Goal: Find specific page/section: Find specific page/section

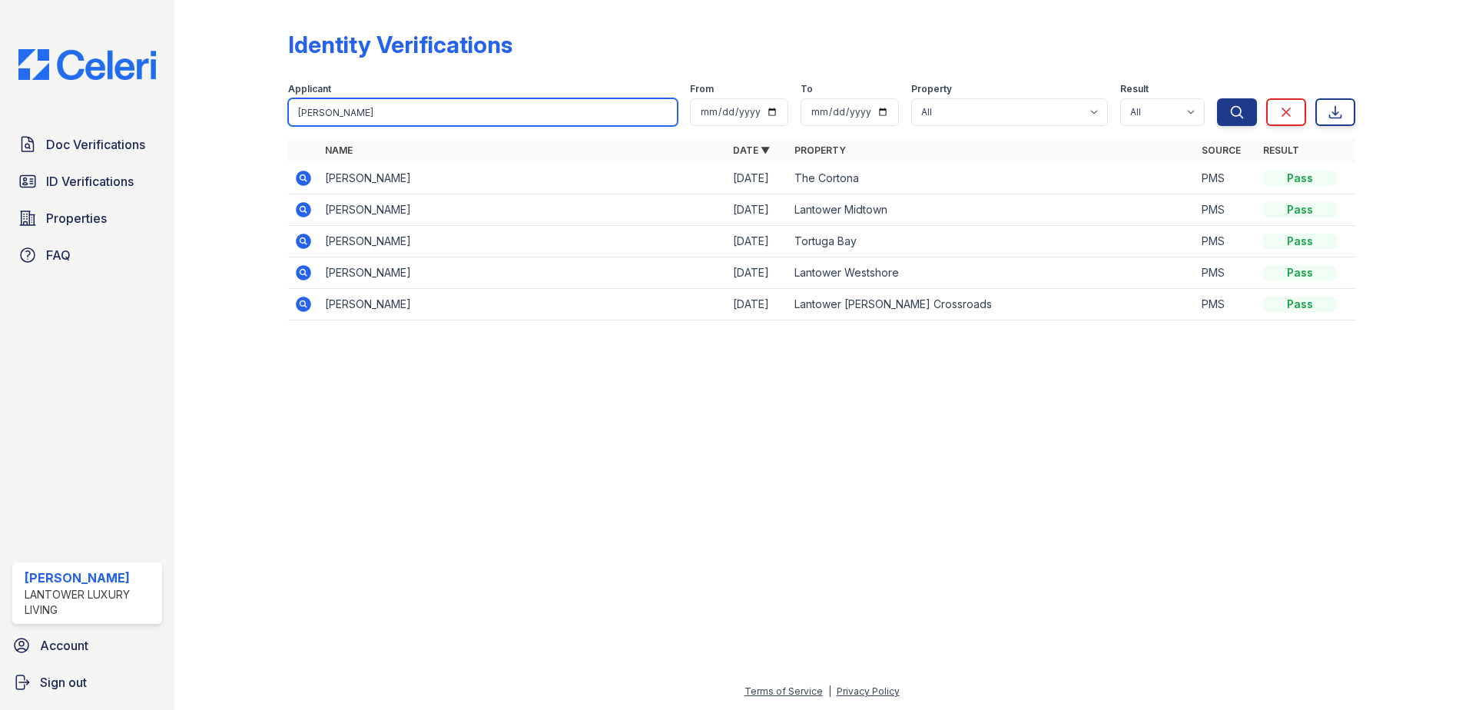
click at [427, 111] on input "aaron" at bounding box center [483, 112] width 390 height 28
type input "[PERSON_NAME]"
click at [1217, 98] on button "Search" at bounding box center [1237, 112] width 40 height 28
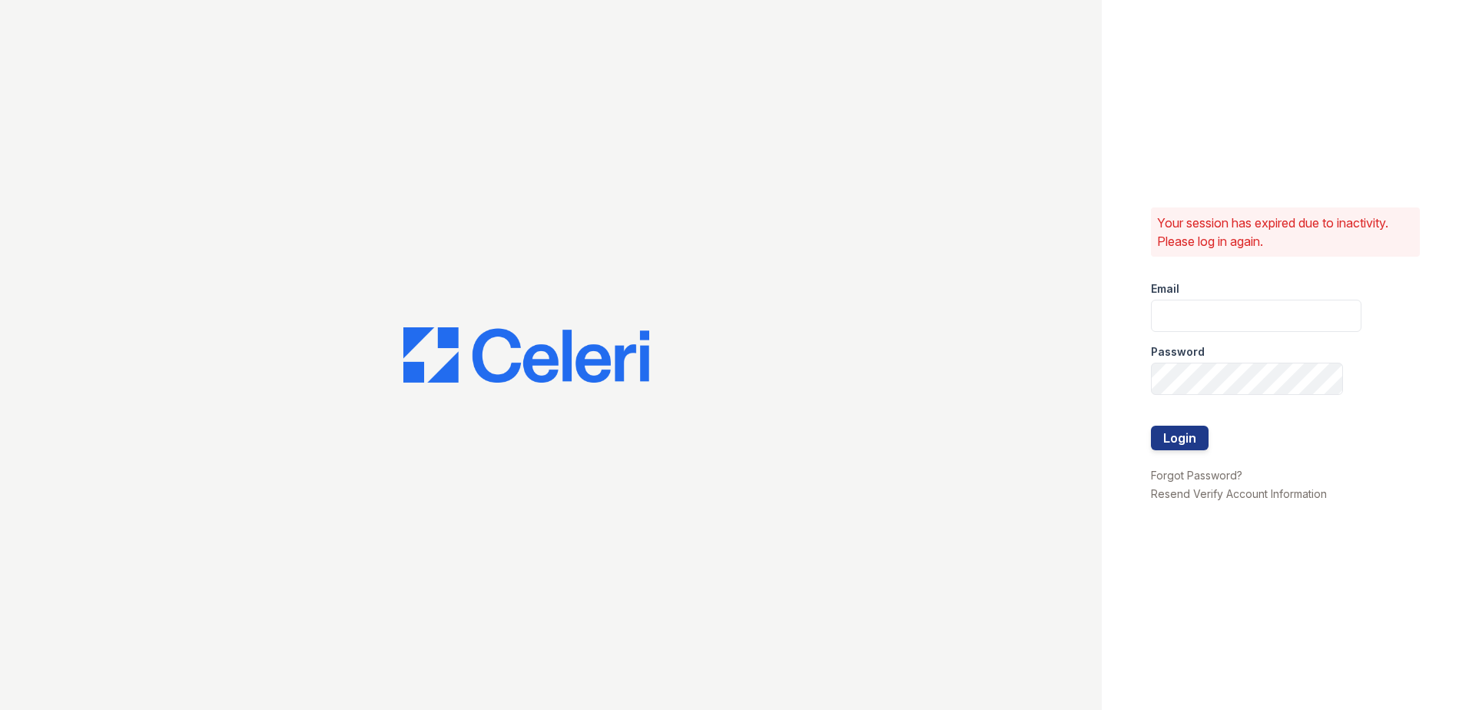
type input "amtorres@lantowerliving.com"
click at [1182, 433] on button "Login" at bounding box center [1180, 438] width 58 height 25
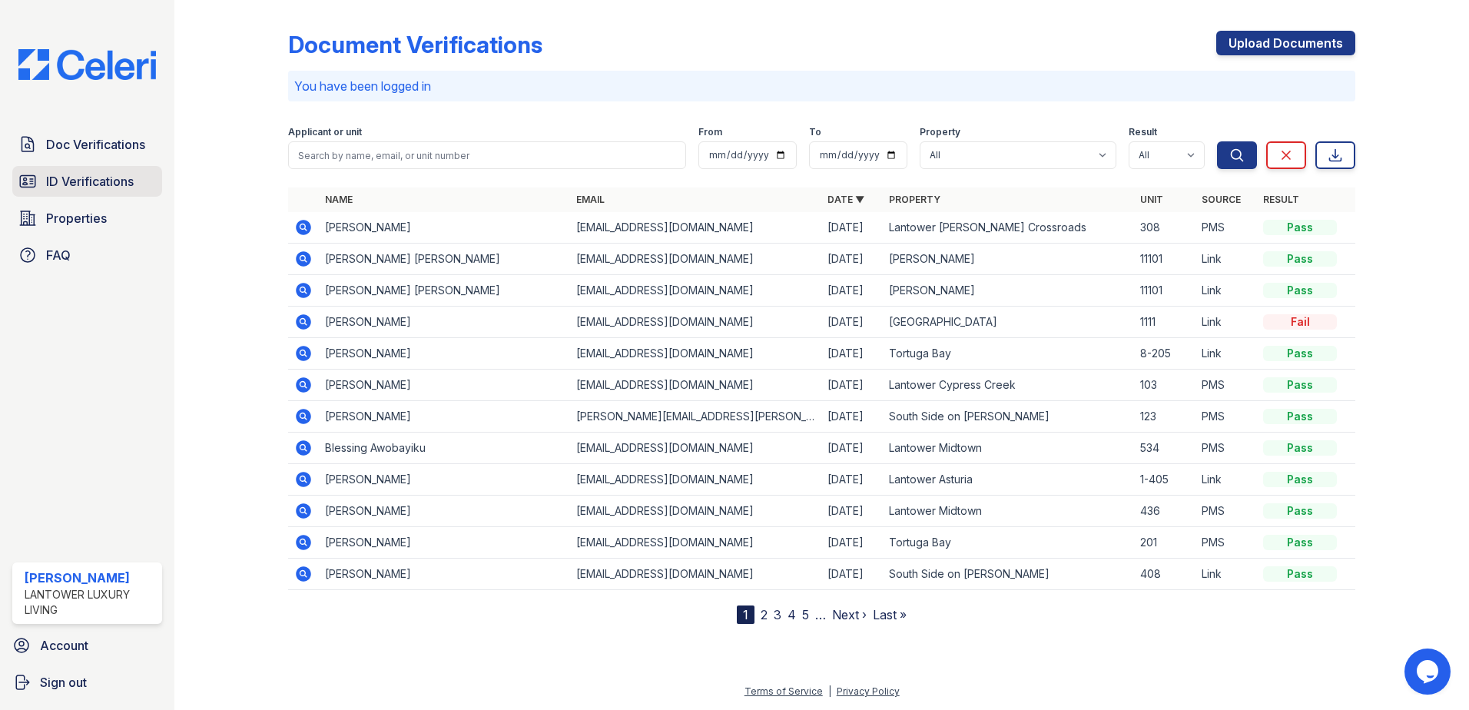
click at [95, 181] on span "ID Verifications" at bounding box center [90, 181] width 88 height 18
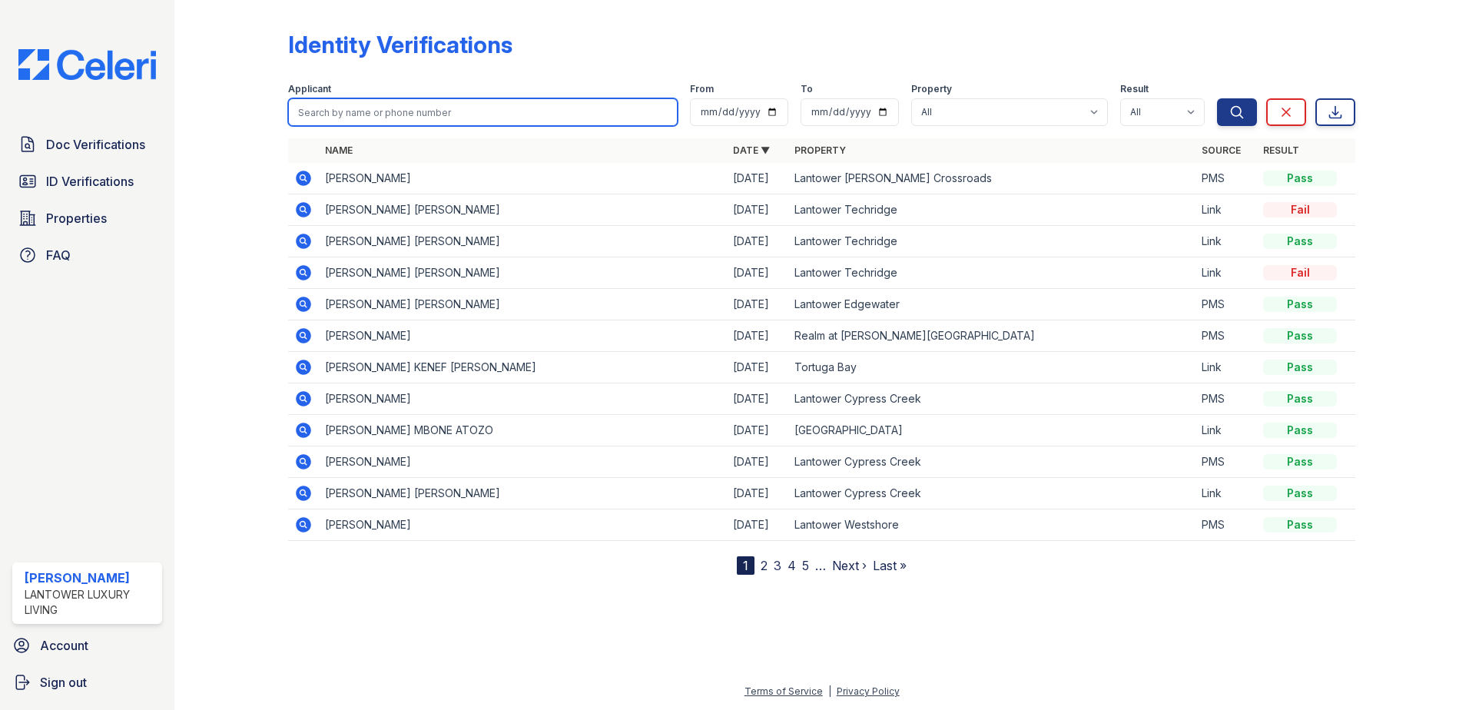
click at [411, 105] on input "search" at bounding box center [483, 112] width 390 height 28
type input "[PERSON_NAME]"
click at [1217, 98] on button "Search" at bounding box center [1237, 112] width 40 height 28
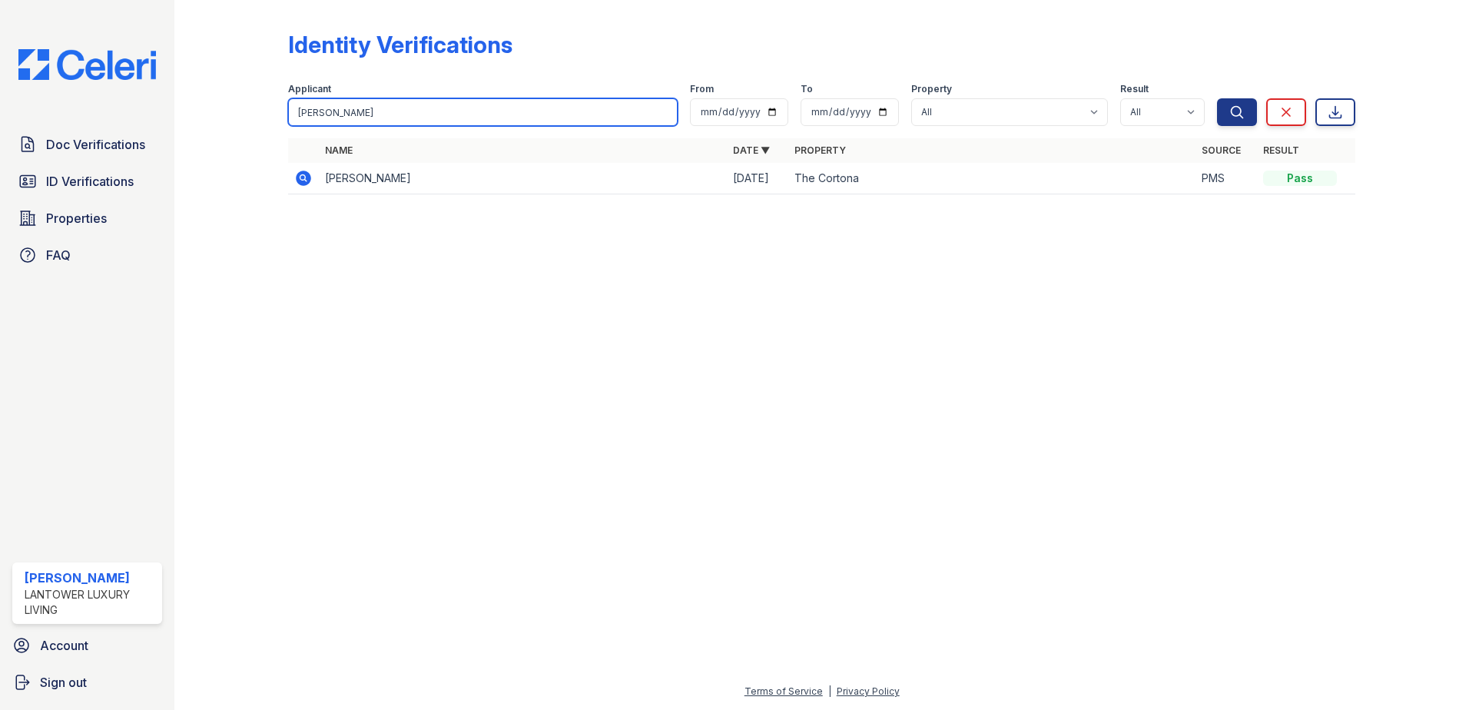
click at [411, 105] on input "[PERSON_NAME]" at bounding box center [483, 112] width 390 height 28
type input "[PERSON_NAME]"
click at [1217, 98] on button "Search" at bounding box center [1237, 112] width 40 height 28
click at [411, 105] on input "[PERSON_NAME]" at bounding box center [483, 112] width 390 height 28
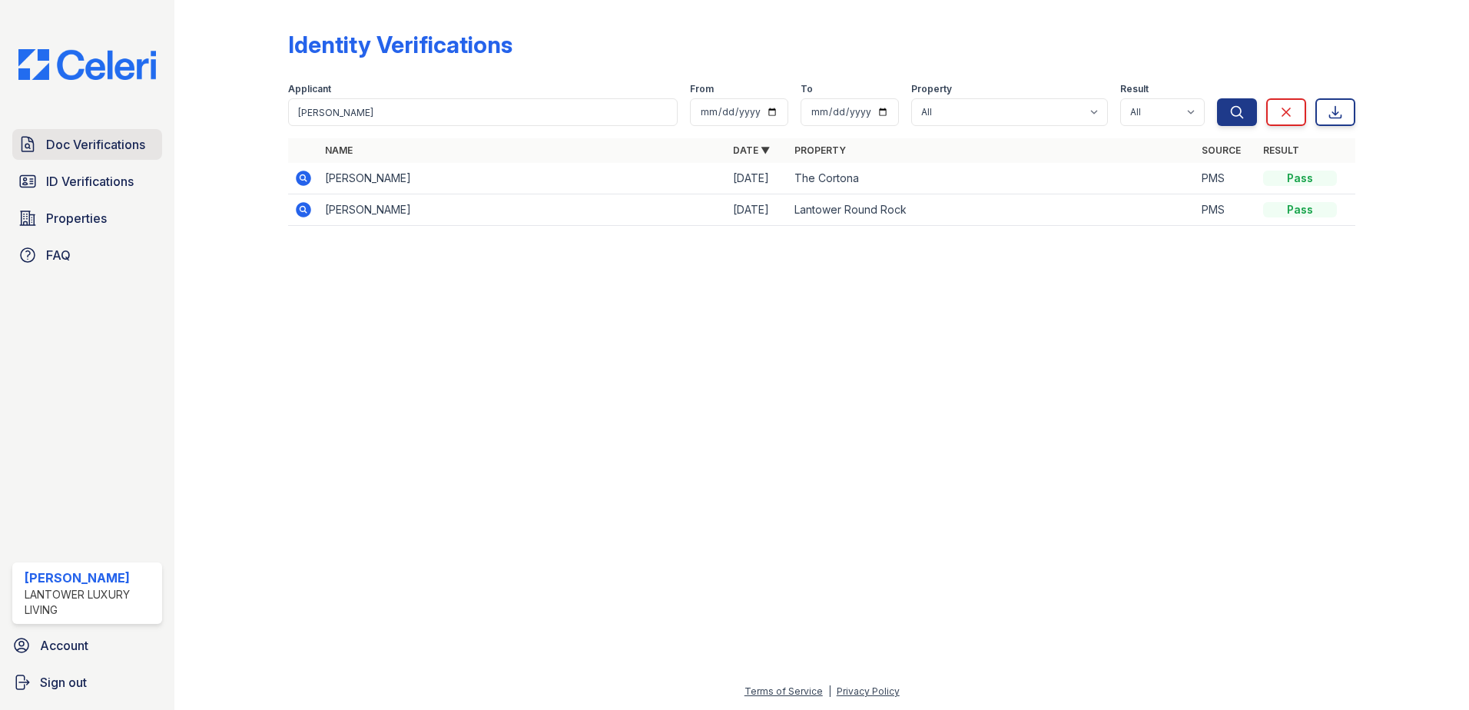
click at [91, 157] on link "Doc Verifications" at bounding box center [87, 144] width 150 height 31
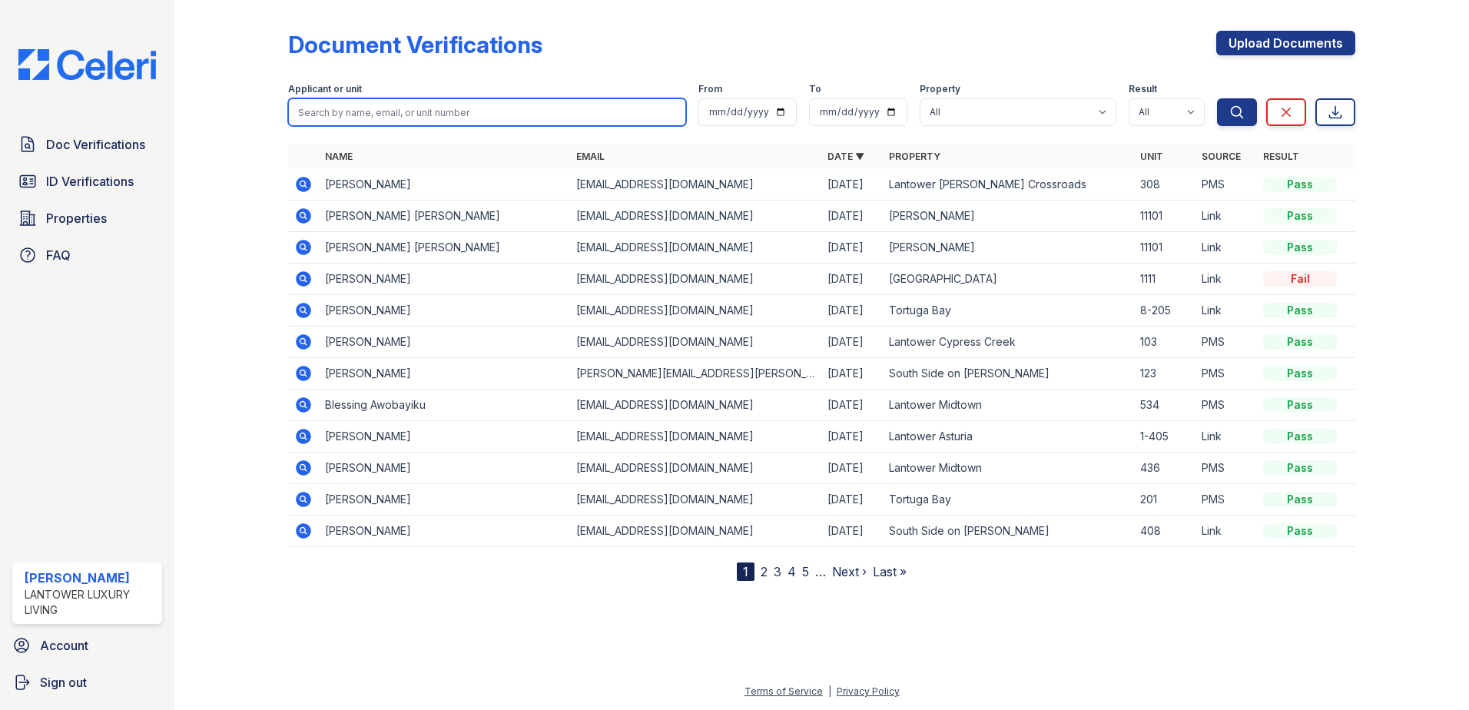
click at [385, 117] on input "search" at bounding box center [487, 112] width 398 height 28
type input "[PERSON_NAME]"
click at [1217, 98] on button "Search" at bounding box center [1237, 112] width 40 height 28
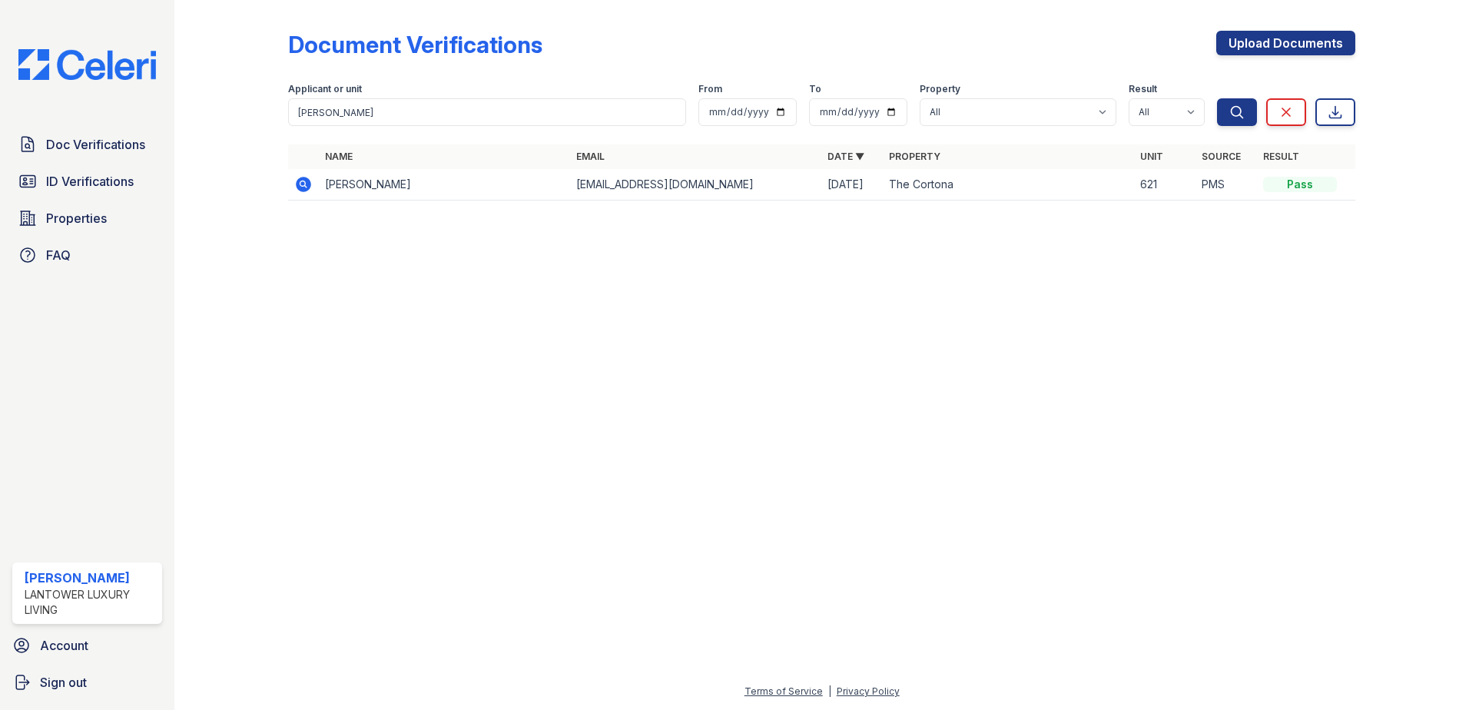
click at [305, 186] on icon at bounding box center [303, 184] width 18 height 18
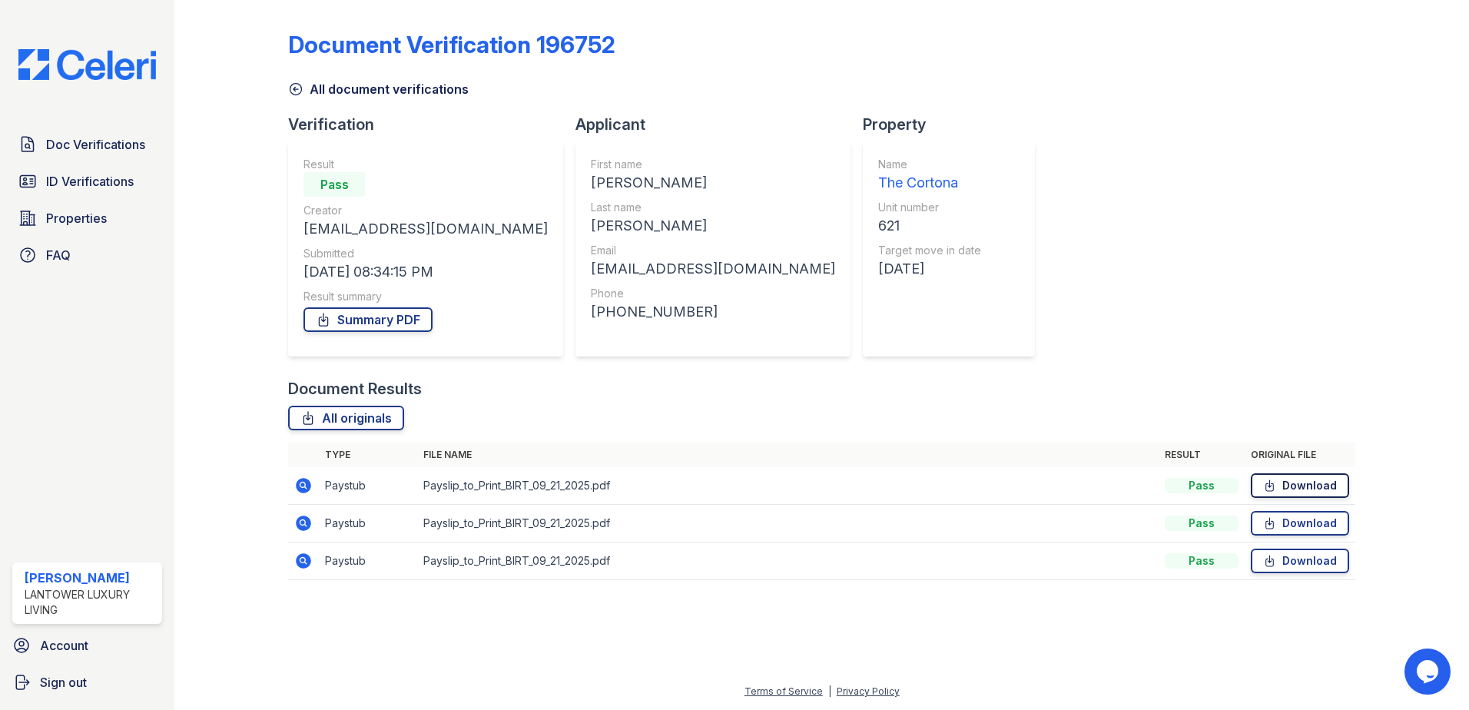
click at [1341, 493] on link "Download" at bounding box center [1300, 485] width 98 height 25
click at [1295, 528] on link "Download" at bounding box center [1300, 523] width 98 height 25
click at [1308, 564] on link "Download" at bounding box center [1300, 561] width 98 height 25
click at [113, 188] on span "ID Verifications" at bounding box center [90, 181] width 88 height 18
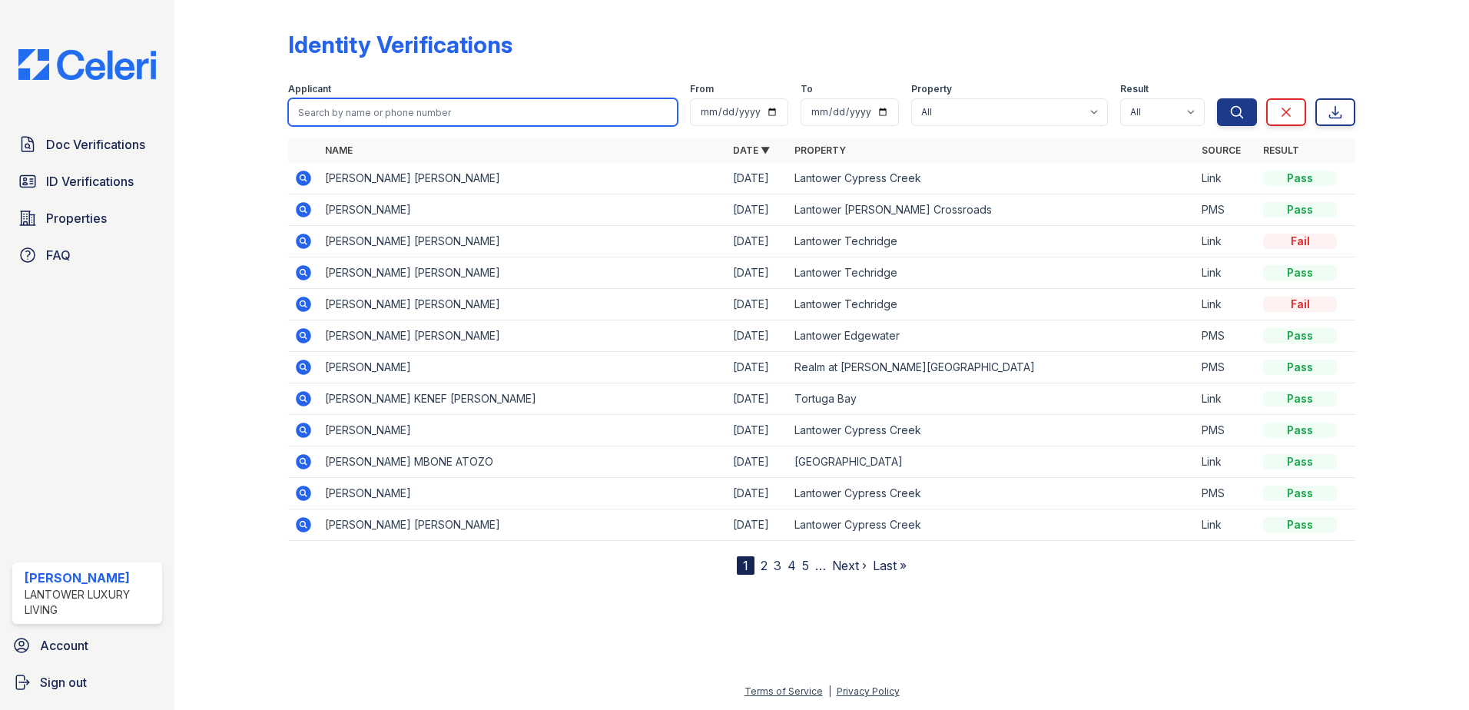
click at [422, 112] on input "search" at bounding box center [483, 112] width 390 height 28
type input "sarah"
click at [1217, 98] on button "Search" at bounding box center [1237, 112] width 40 height 28
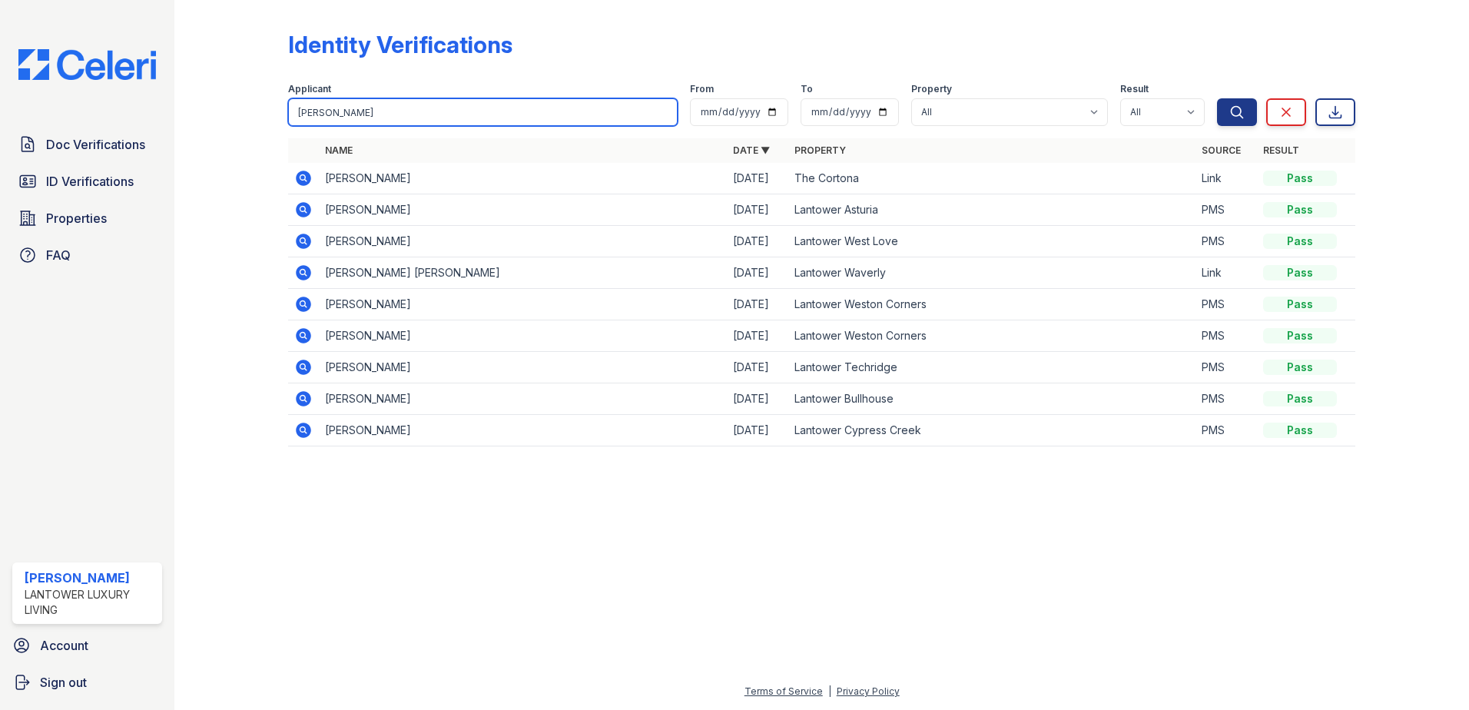
click at [350, 114] on input "sarah" at bounding box center [483, 112] width 390 height 28
type input "brian"
click at [1217, 98] on button "Search" at bounding box center [1237, 112] width 40 height 28
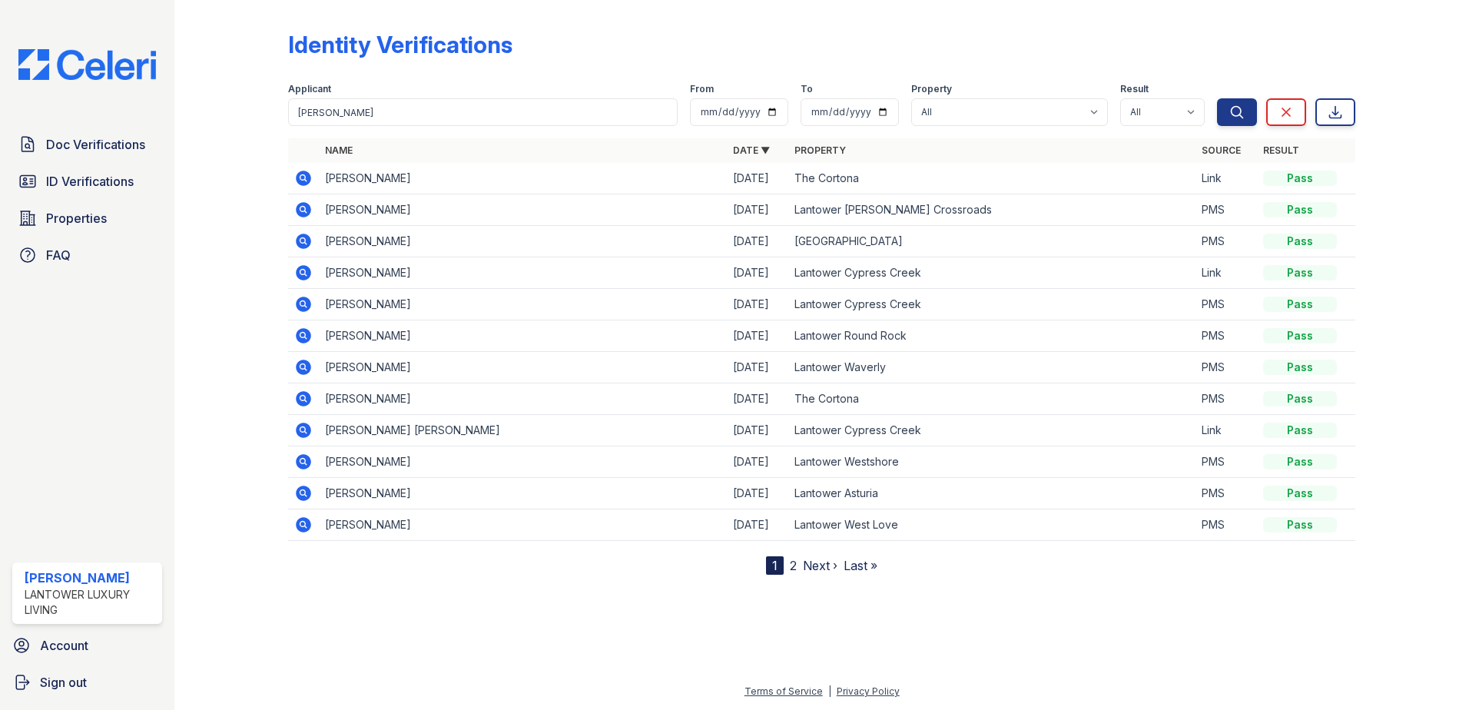
click at [304, 171] on icon at bounding box center [303, 178] width 15 height 15
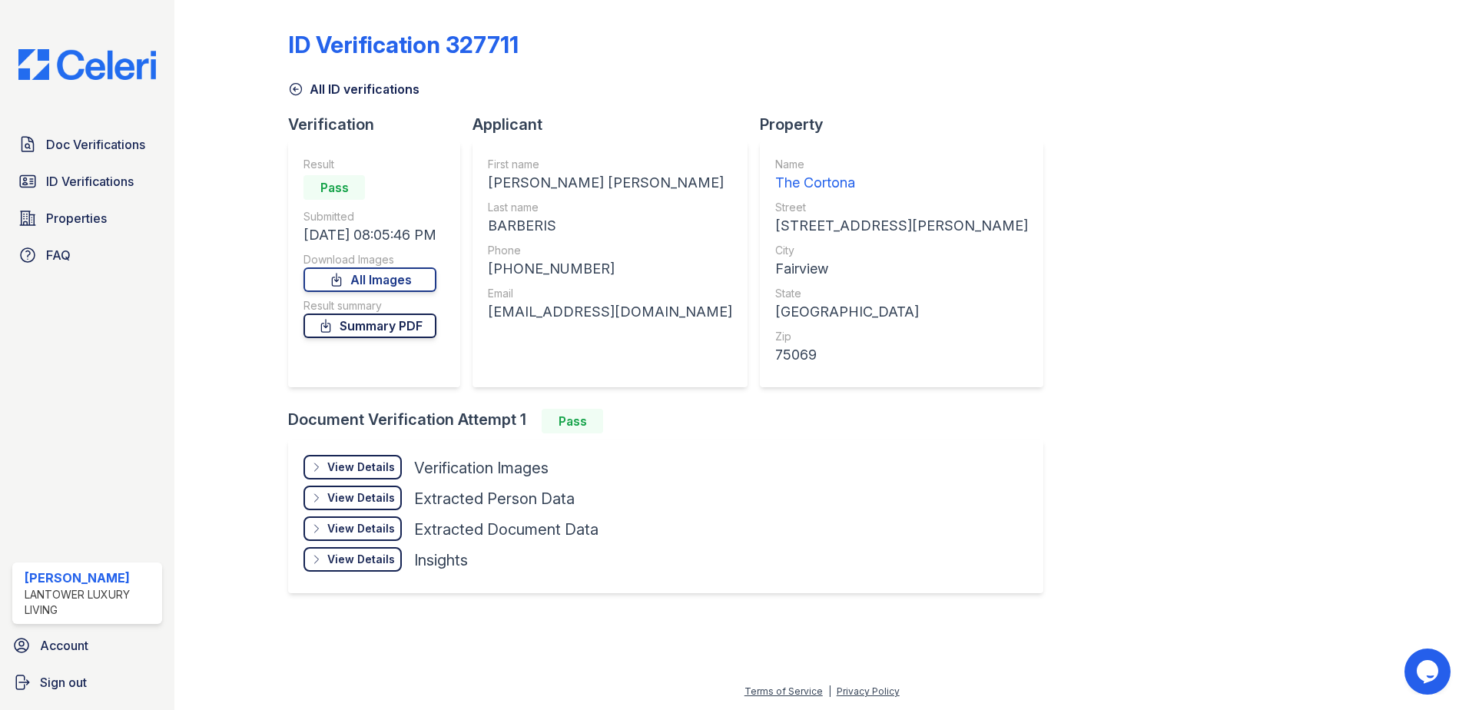
click at [416, 327] on link "Summary PDF" at bounding box center [370, 326] width 133 height 25
click at [85, 180] on span "ID Verifications" at bounding box center [90, 181] width 88 height 18
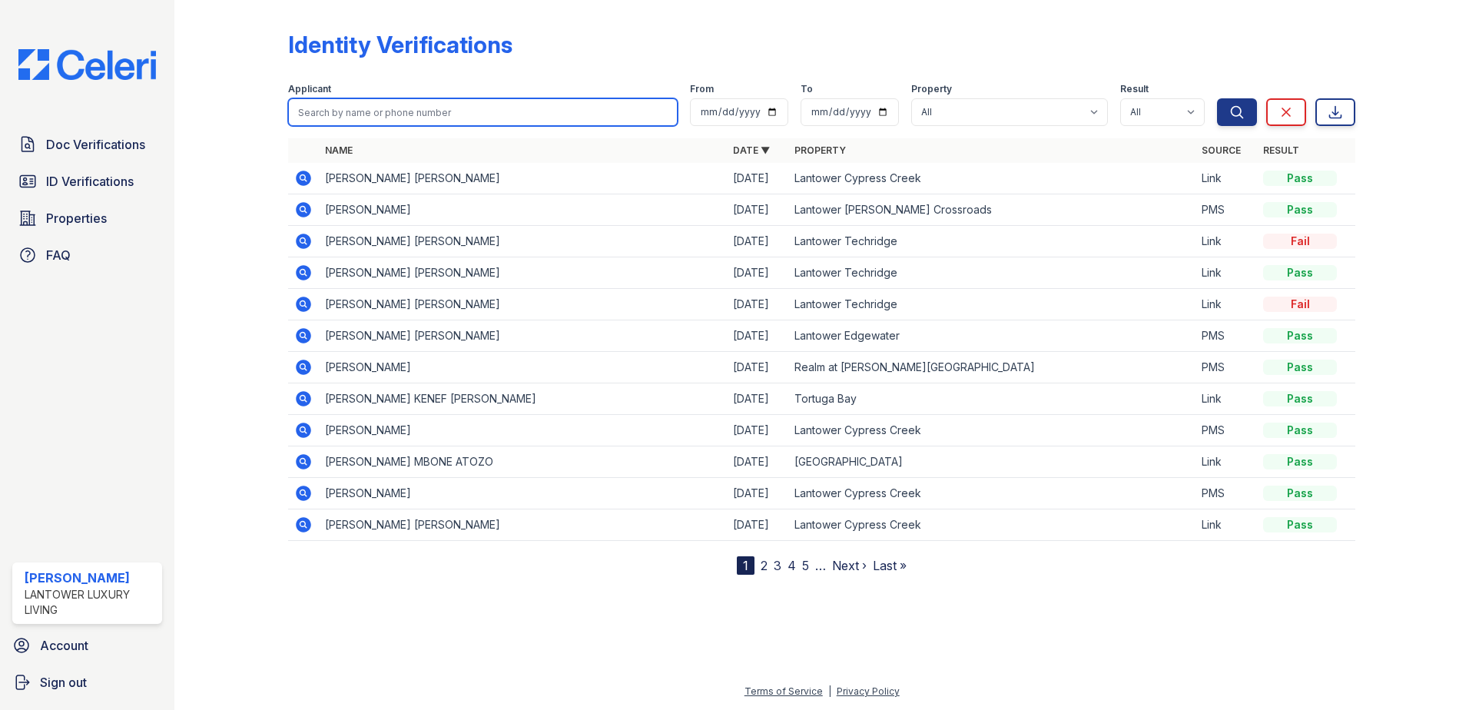
click at [359, 121] on input "search" at bounding box center [483, 112] width 390 height 28
type input "berberis"
click at [1217, 98] on button "Search" at bounding box center [1237, 112] width 40 height 28
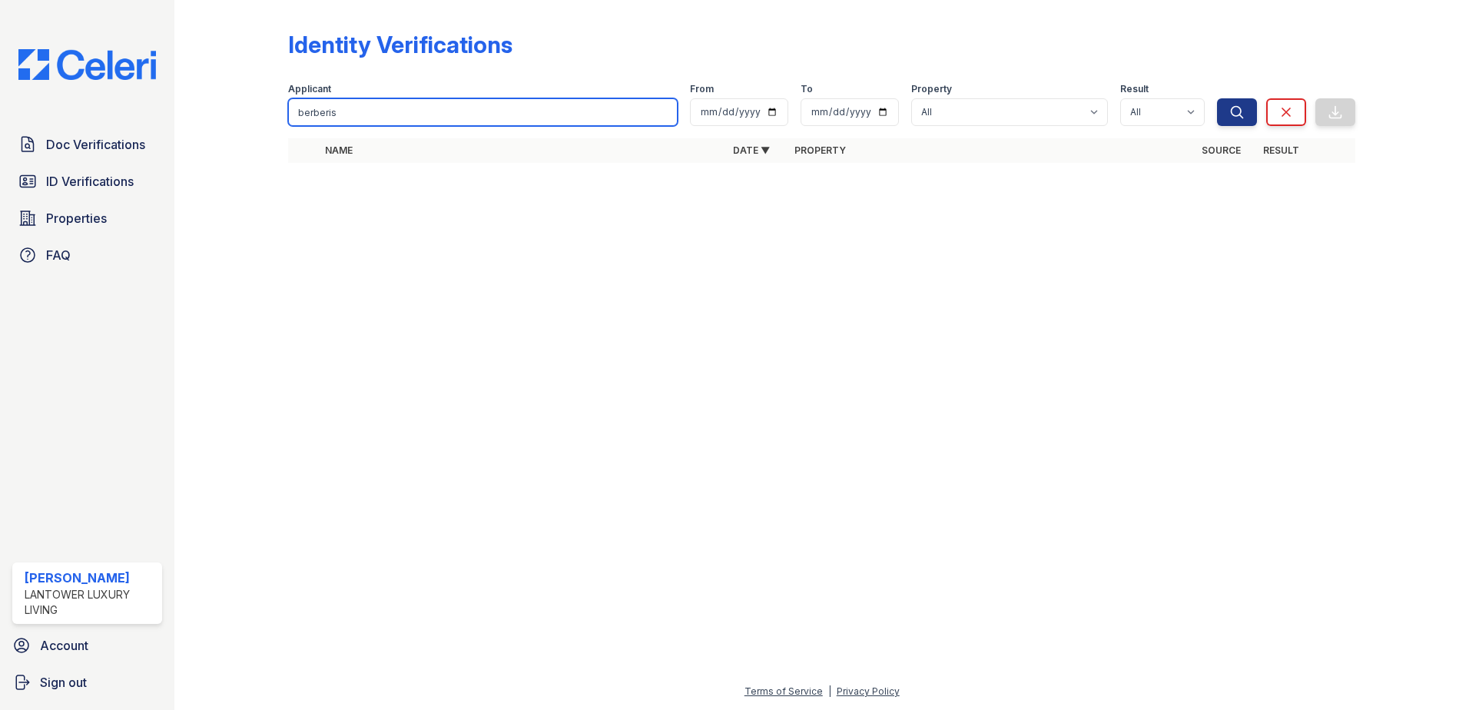
click at [343, 118] on input "berberis" at bounding box center [483, 112] width 390 height 28
drag, startPoint x: 343, startPoint y: 118, endPoint x: 259, endPoint y: 128, distance: 85.1
click at [259, 128] on div "Identity Verifications Filter Applicant berberis From To Property All Lantower …" at bounding box center [822, 101] width 1246 height 203
type input "barberis"
click at [1217, 98] on button "Search" at bounding box center [1237, 112] width 40 height 28
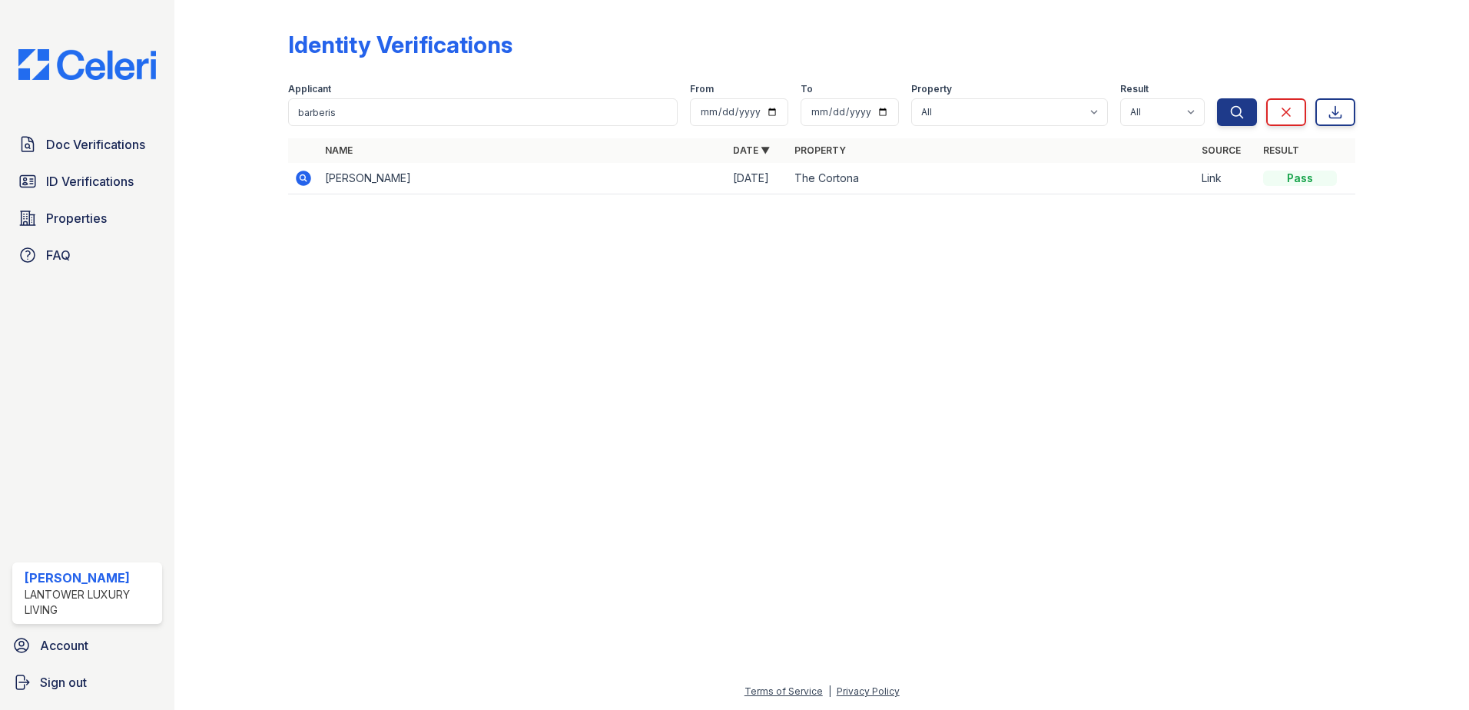
click at [302, 178] on icon at bounding box center [302, 177] width 4 height 4
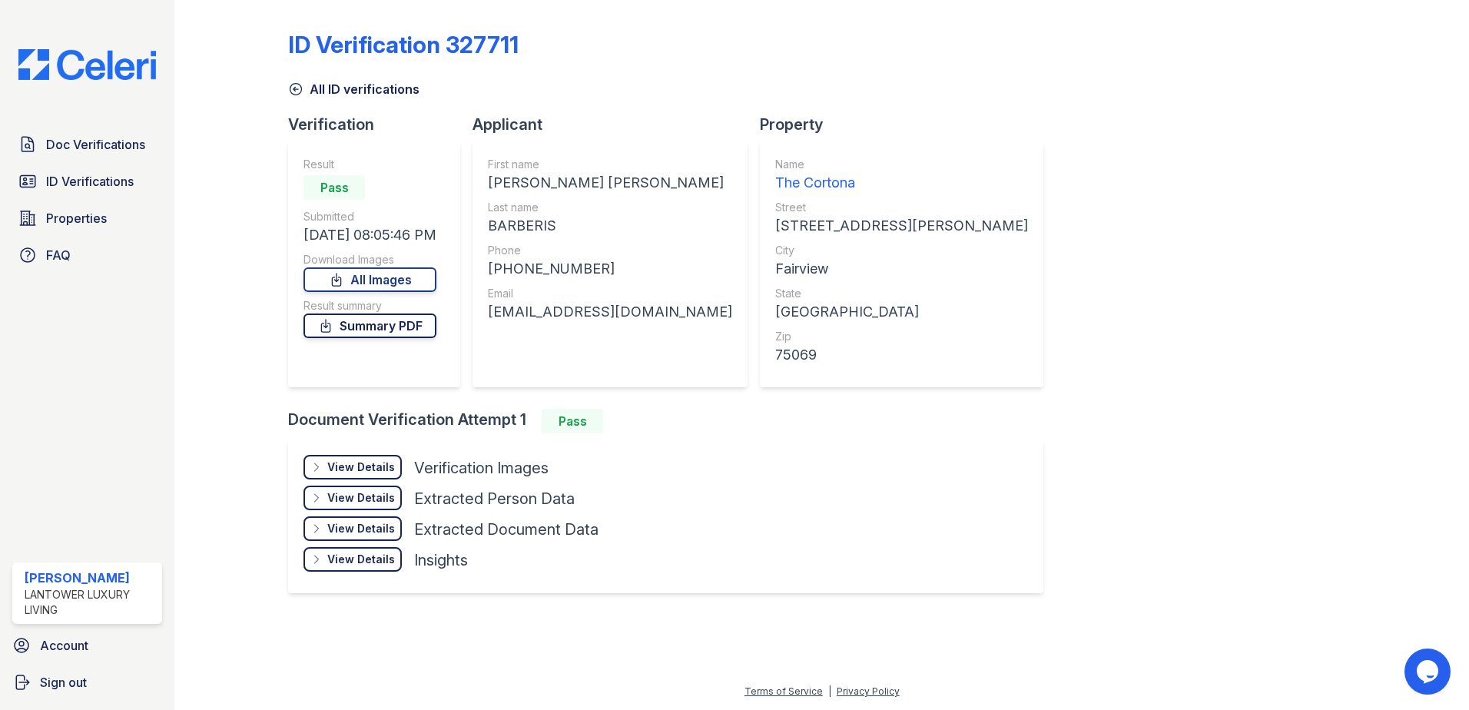
click at [418, 325] on link "Summary PDF" at bounding box center [370, 326] width 133 height 25
click at [75, 154] on span "Doc Verifications" at bounding box center [95, 144] width 99 height 18
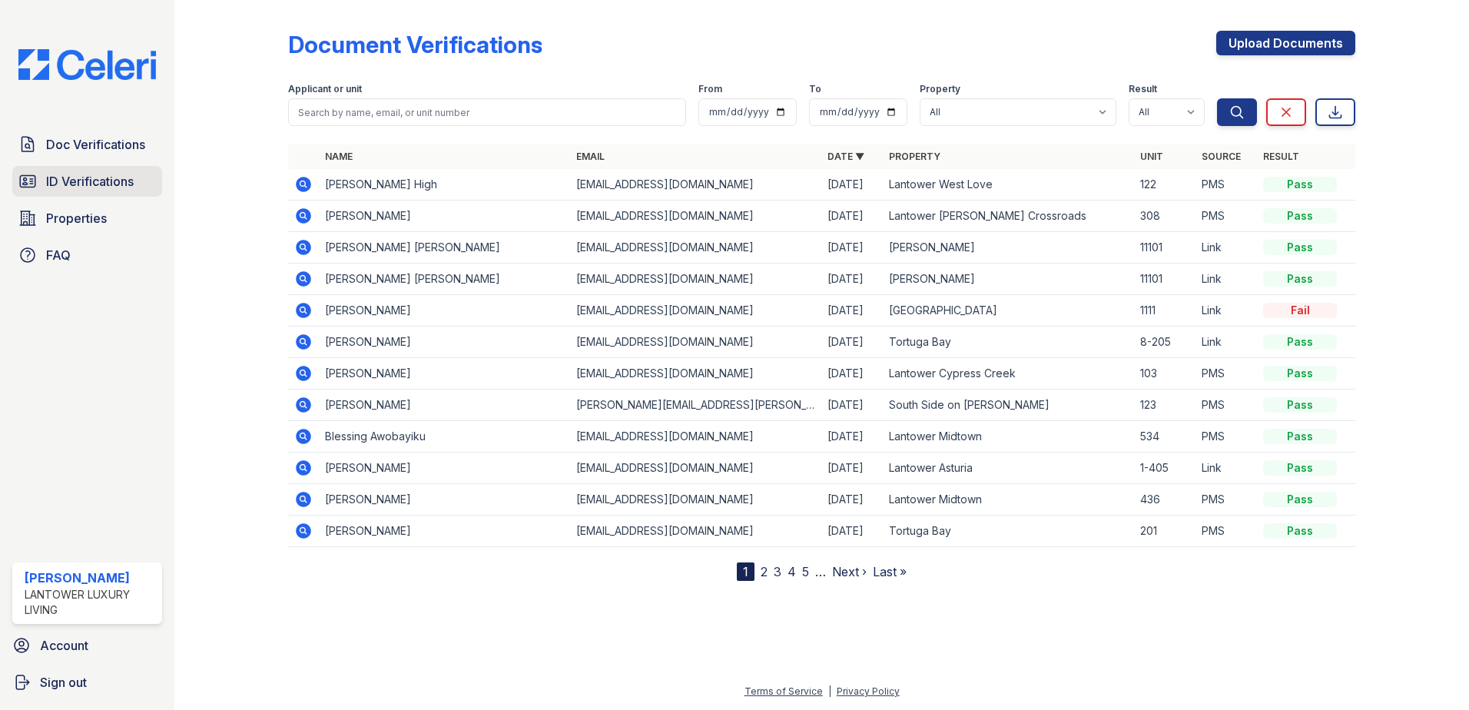
click at [71, 182] on span "ID Verifications" at bounding box center [90, 181] width 88 height 18
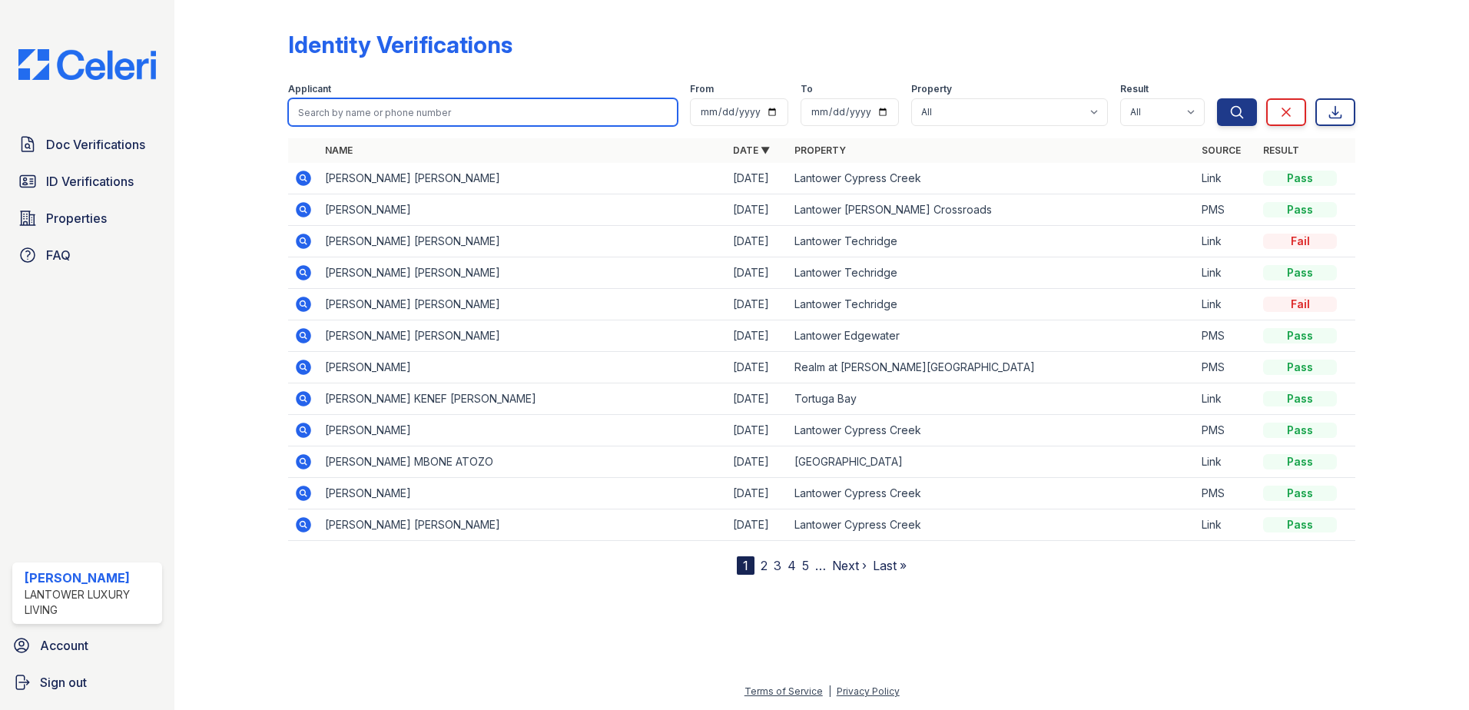
click at [361, 119] on input "search" at bounding box center [483, 112] width 390 height 28
type input "ana"
click at [1217, 98] on button "Search" at bounding box center [1237, 112] width 40 height 28
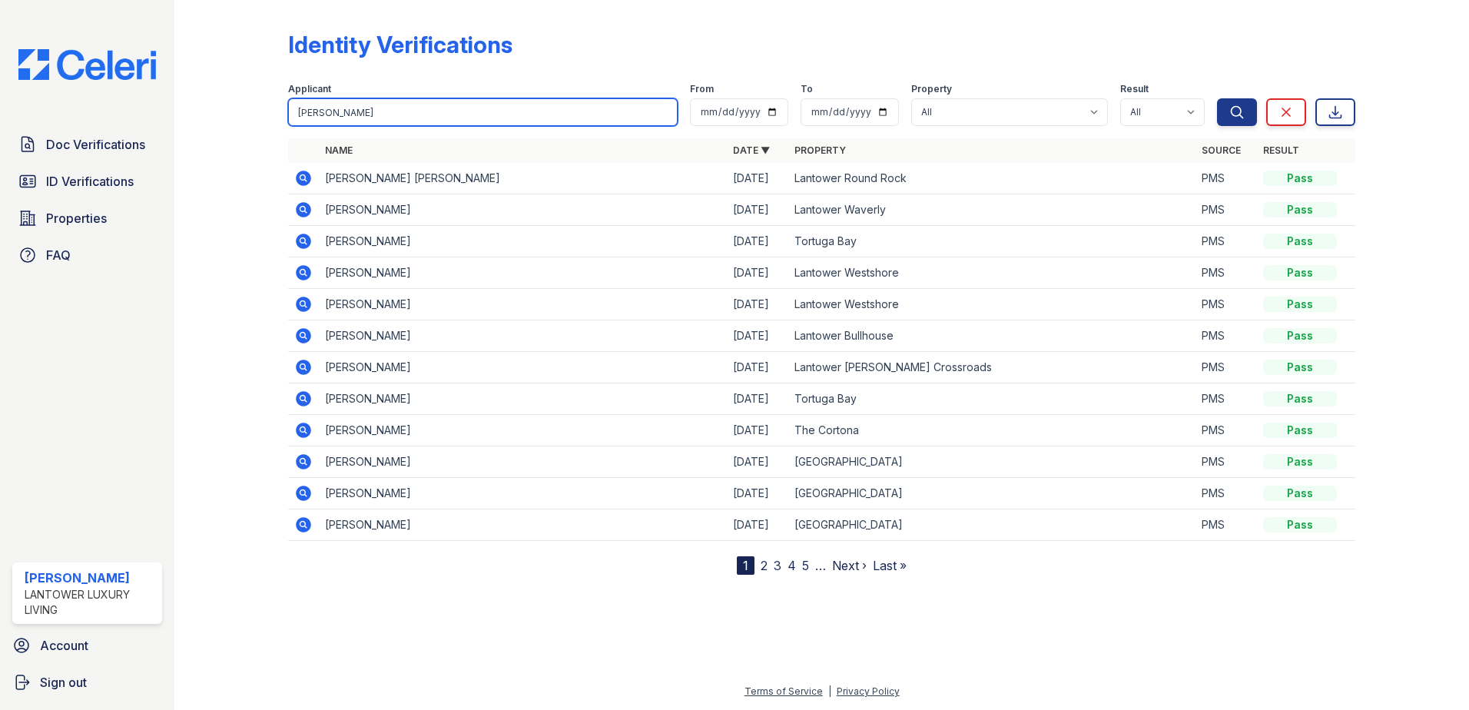
click at [370, 113] on input "ana" at bounding box center [483, 112] width 390 height 28
type input "adrian"
click at [1217, 98] on button "Search" at bounding box center [1237, 112] width 40 height 28
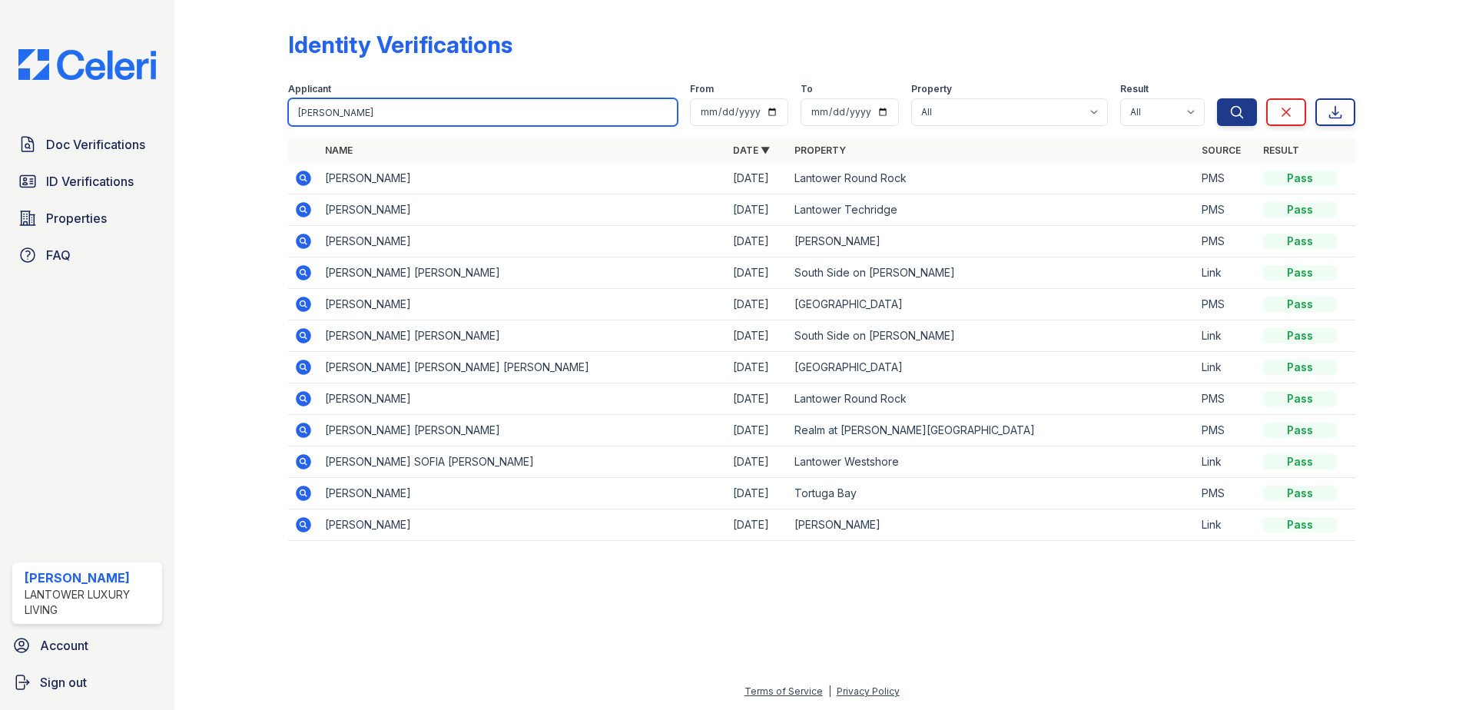
click at [367, 107] on input "adrian" at bounding box center [483, 112] width 390 height 28
type input "thompson"
click at [1217, 98] on button "Search" at bounding box center [1237, 112] width 40 height 28
